Goal: Task Accomplishment & Management: Complete application form

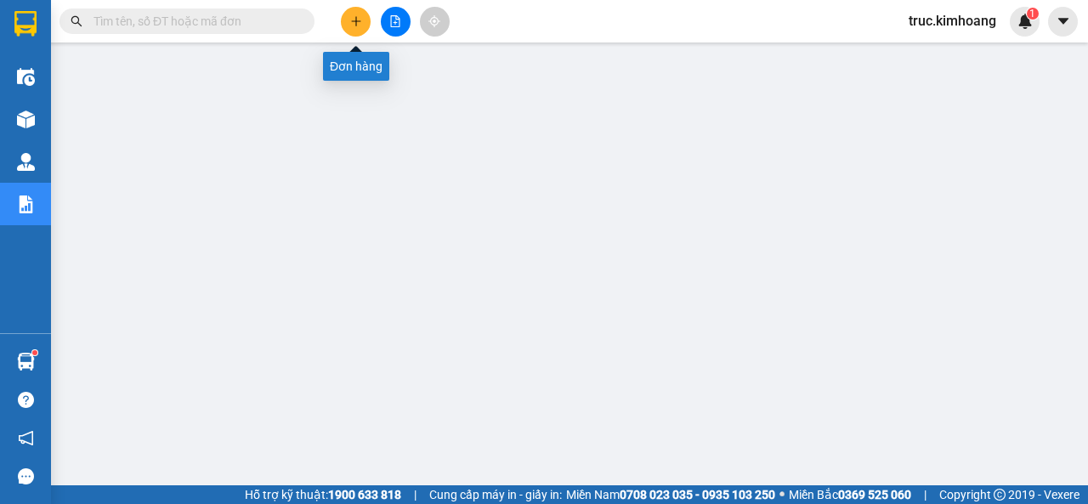
click at [359, 22] on icon "plus" at bounding box center [356, 21] width 12 height 12
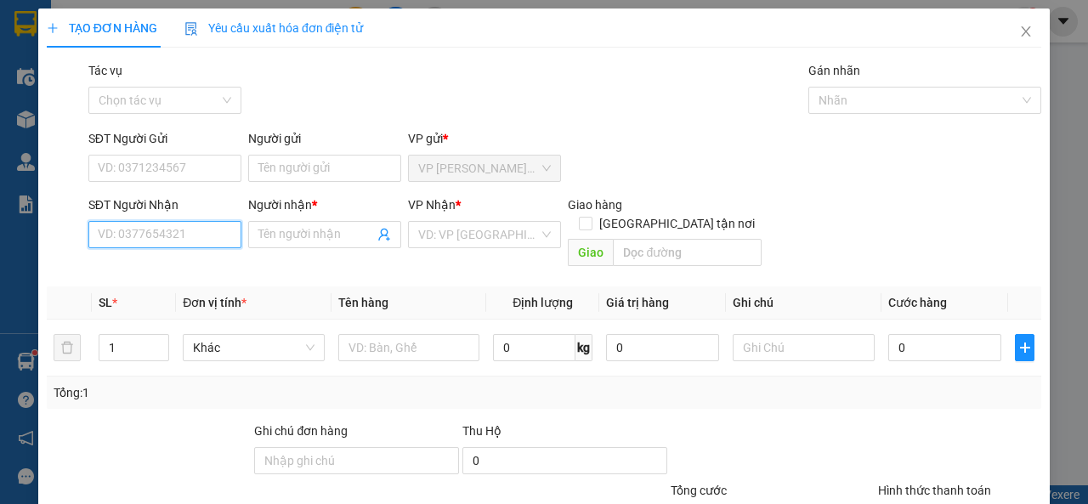
drag, startPoint x: 150, startPoint y: 246, endPoint x: 147, endPoint y: 235, distance: 11.3
click at [147, 242] on input "SĐT Người Nhận" at bounding box center [164, 234] width 153 height 27
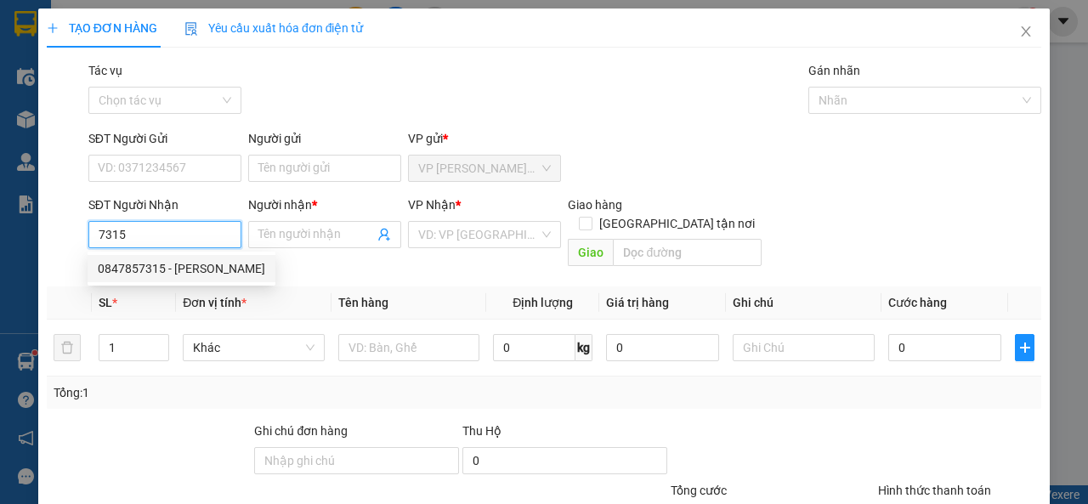
click at [215, 267] on div "0847857315 - [PERSON_NAME]" at bounding box center [181, 268] width 167 height 19
type input "0847857315"
type input "QUÁN CƠM MINH"
type input "60.000"
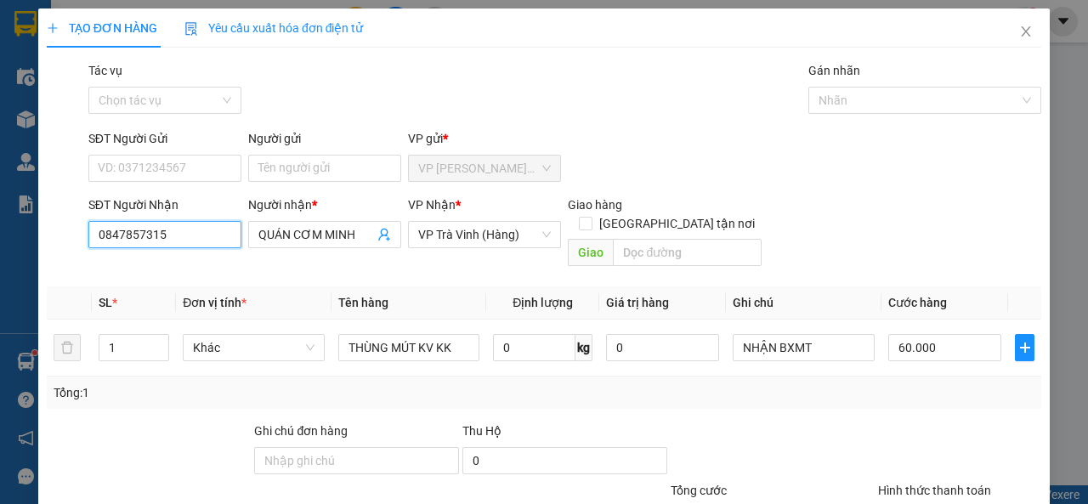
scroll to position [125, 0]
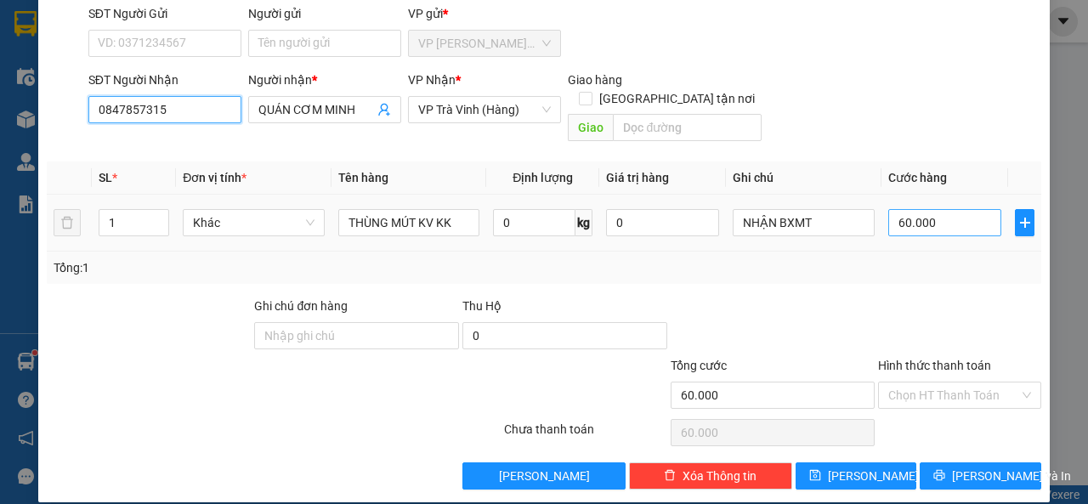
type input "0847857315"
click at [936, 209] on input "60.000" at bounding box center [944, 222] width 113 height 27
type input "7"
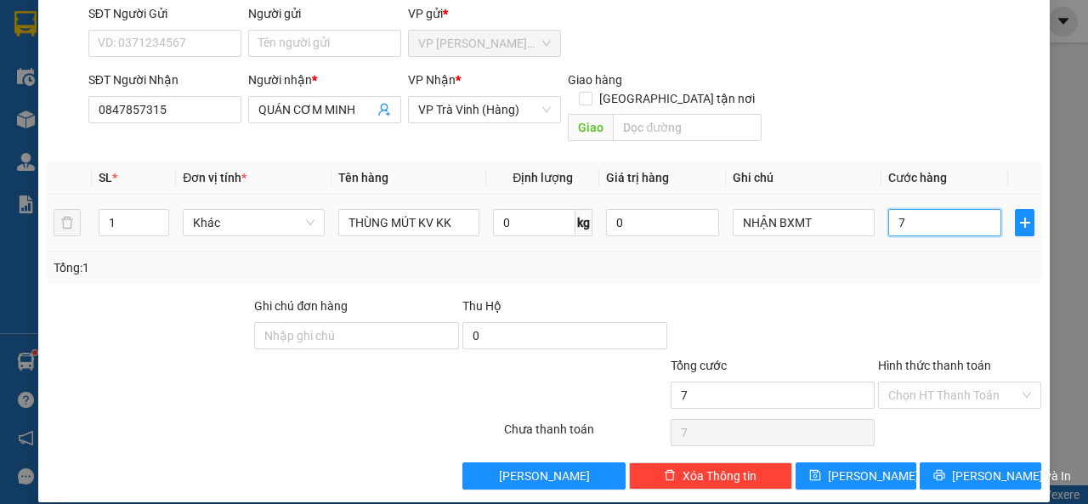
type input "70"
type input "70.000"
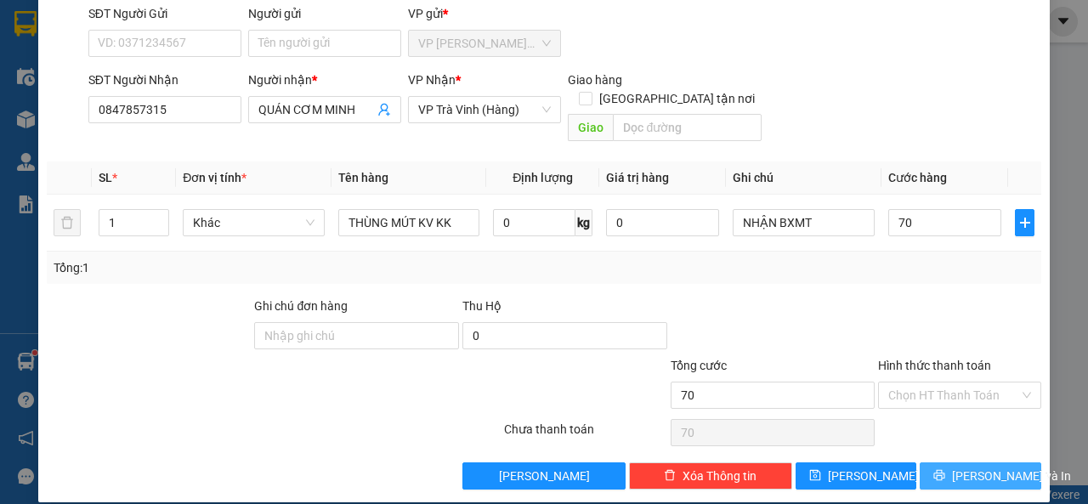
type input "70.000"
click at [939, 469] on icon "printer" at bounding box center [939, 475] width 12 height 12
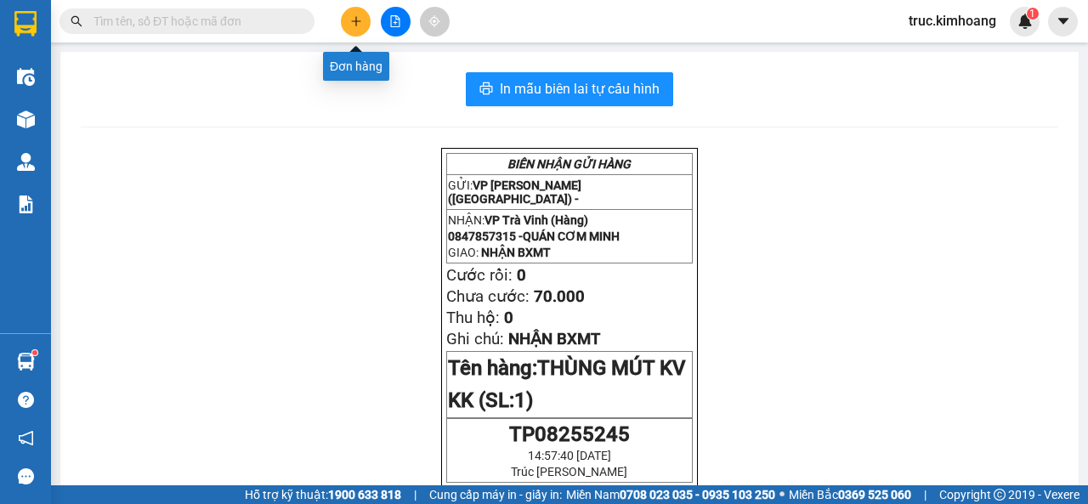
click at [355, 25] on icon "plus" at bounding box center [356, 21] width 12 height 12
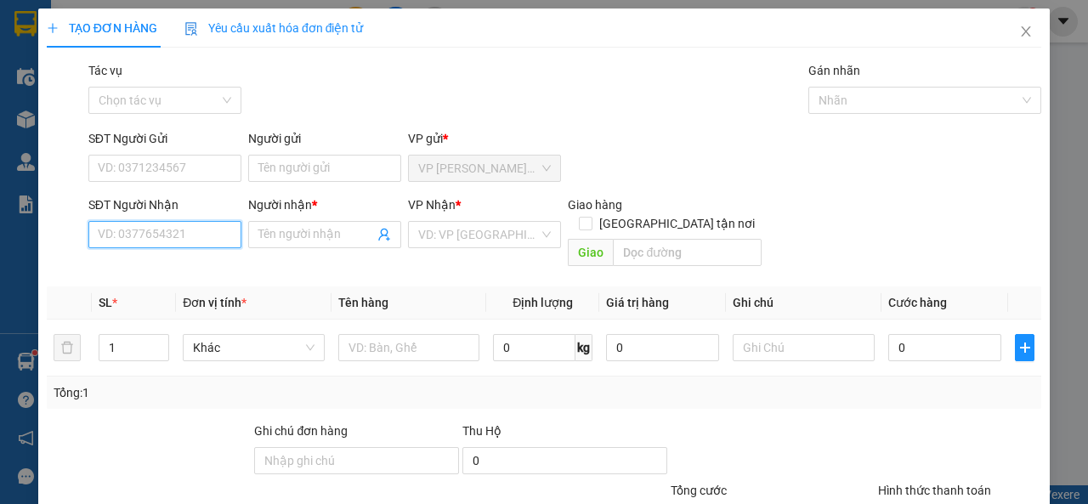
click at [176, 236] on input "SĐT Người Nhận" at bounding box center [164, 234] width 153 height 27
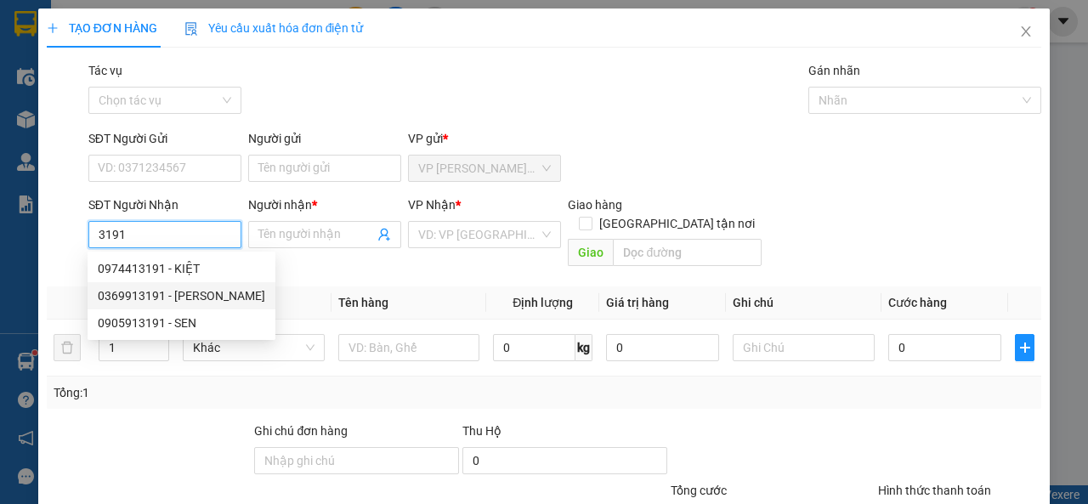
click at [213, 297] on div "0369913191 - [PERSON_NAME]" at bounding box center [181, 295] width 167 height 19
type input "0369913191"
type input "TRƯƠNG"
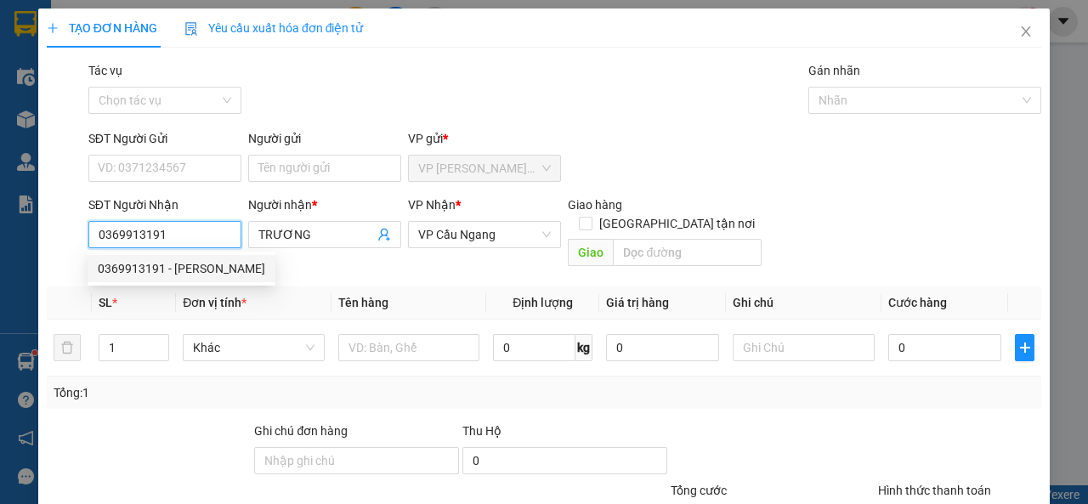
type input "40.000"
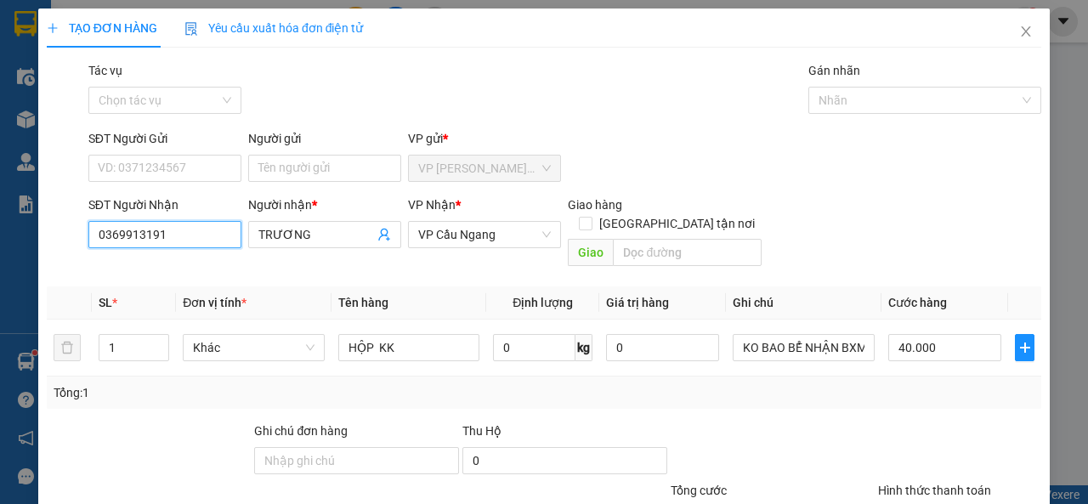
scroll to position [125, 0]
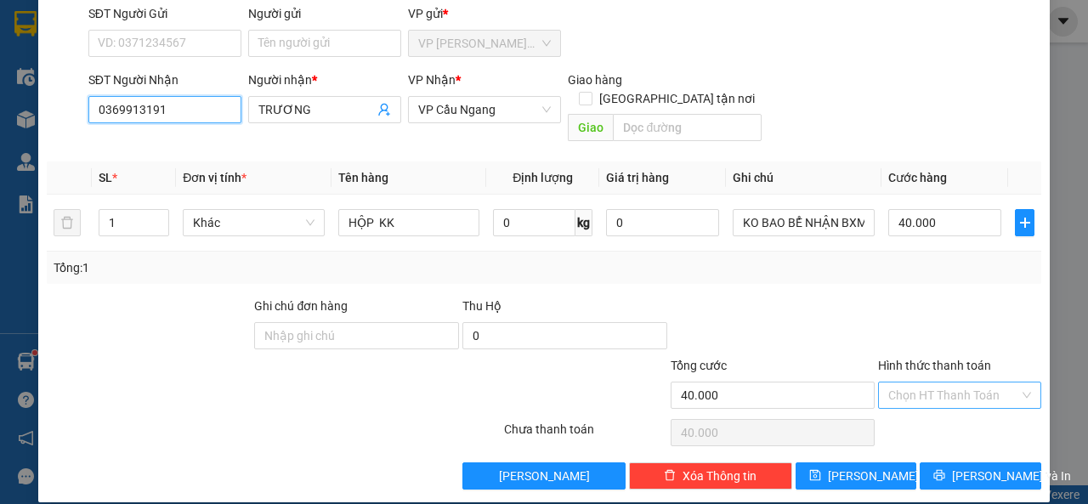
type input "0369913191"
click at [933, 384] on input "Hình thức thanh toán" at bounding box center [953, 394] width 131 height 25
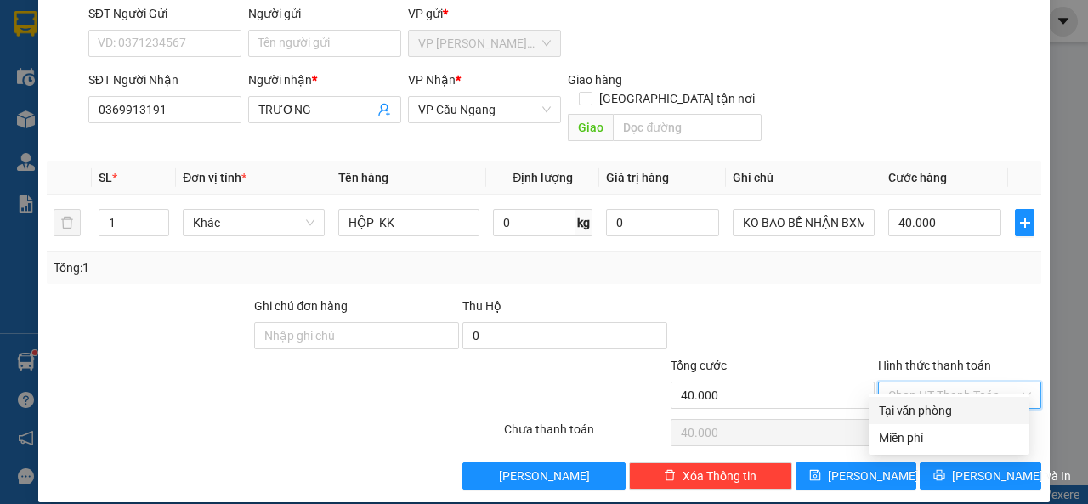
click at [943, 410] on div "Tại văn phòng" at bounding box center [949, 410] width 140 height 19
type input "0"
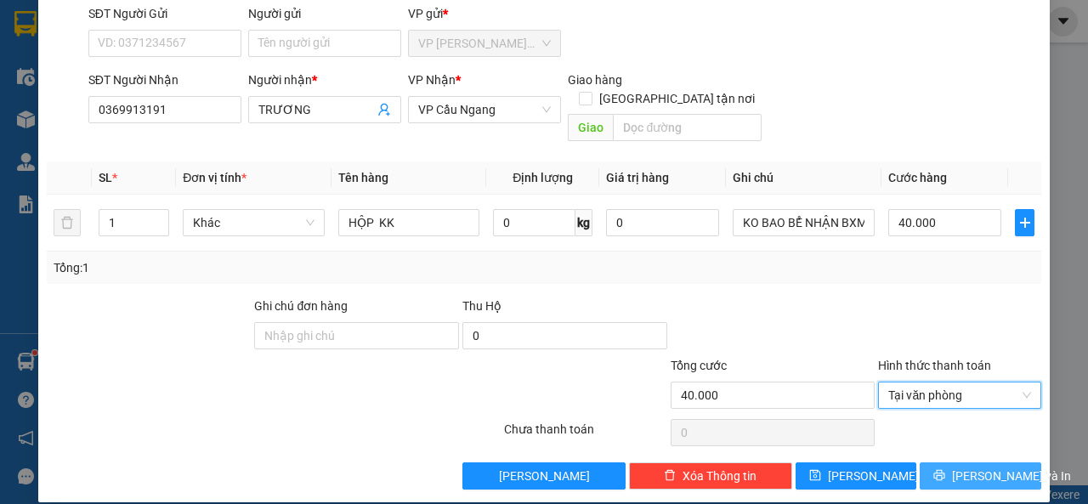
click at [958, 467] on span "[PERSON_NAME] và In" at bounding box center [1011, 476] width 119 height 19
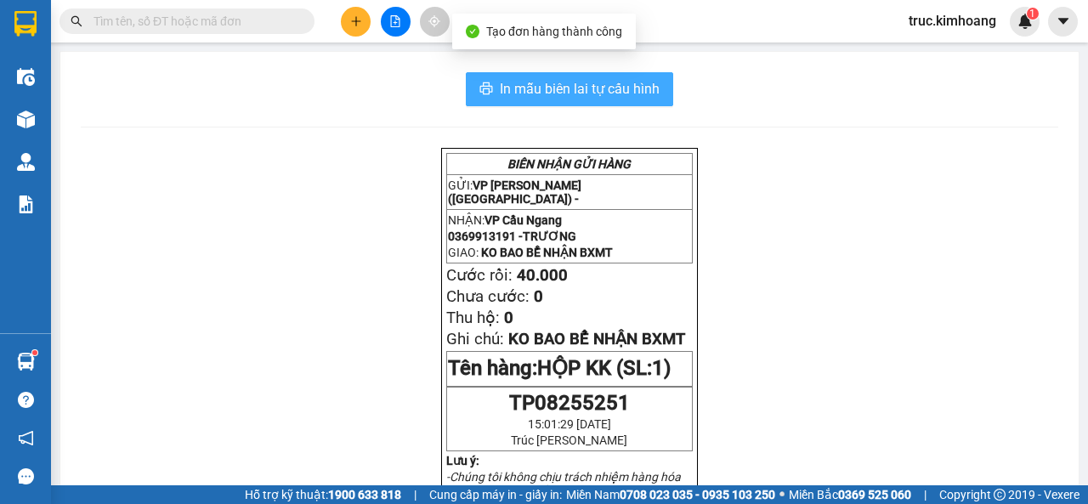
click at [598, 98] on span "In mẫu biên lai tự cấu hình" at bounding box center [580, 88] width 160 height 21
click at [554, 77] on button "In mẫu biên lai tự cấu hình" at bounding box center [569, 89] width 207 height 34
